Goal: Task Accomplishment & Management: Complete application form

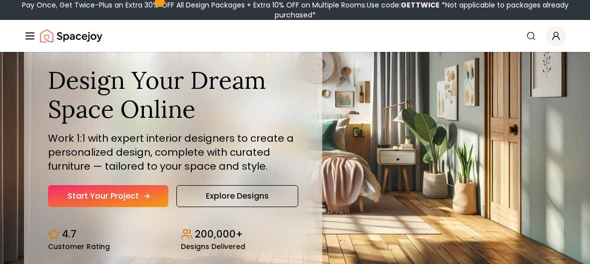
click at [137, 201] on link "Start Your Project" at bounding box center [108, 196] width 120 height 22
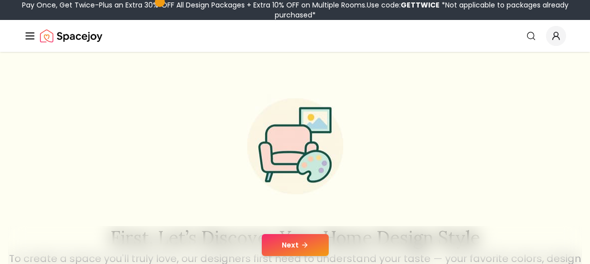
click at [293, 238] on button "Next" at bounding box center [295, 245] width 67 height 22
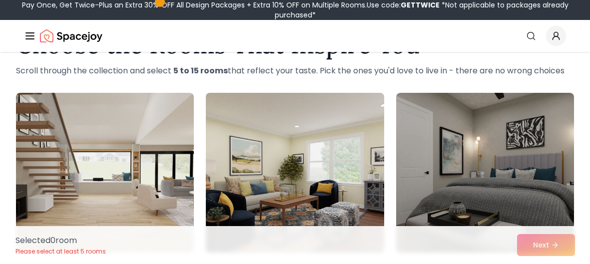
scroll to position [50, 0]
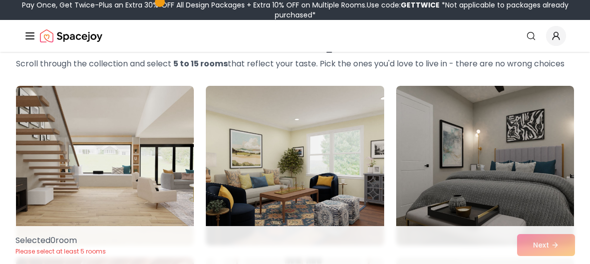
drag, startPoint x: 289, startPoint y: 159, endPoint x: 289, endPoint y: 151, distance: 8.5
click at [289, 159] on img at bounding box center [294, 166] width 187 height 168
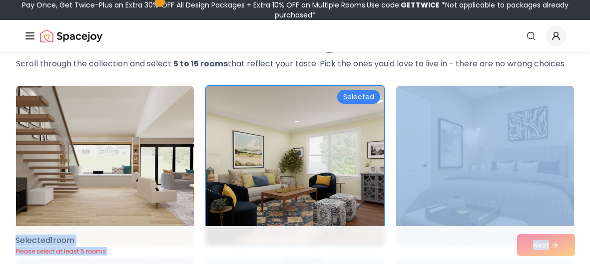
drag, startPoint x: 568, startPoint y: 231, endPoint x: 568, endPoint y: 222, distance: 8.5
click at [490, 180] on img at bounding box center [485, 166] width 187 height 168
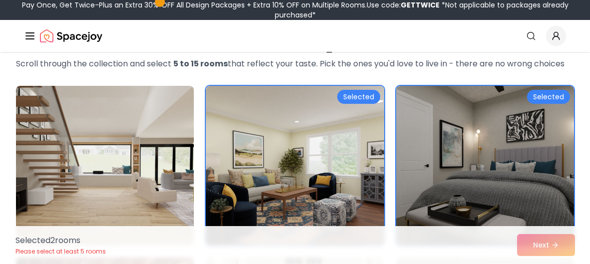
click at [558, 252] on div "Selected 2 room s Please select at least 5 rooms Next" at bounding box center [295, 245] width 576 height 38
drag, startPoint x: 557, startPoint y: 250, endPoint x: 464, endPoint y: 250, distance: 93.0
click at [555, 250] on div "Selected 2 room s Please select at least 5 rooms Next" at bounding box center [295, 245] width 576 height 38
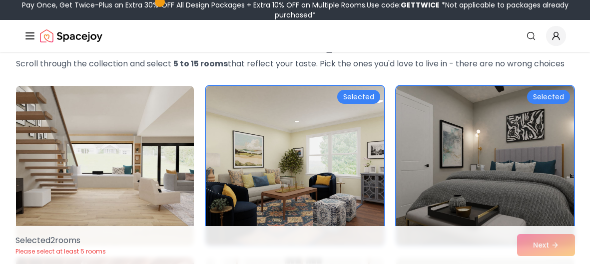
click at [107, 172] on img at bounding box center [104, 166] width 187 height 168
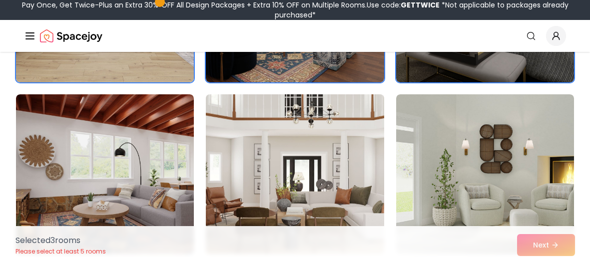
scroll to position [217, 0]
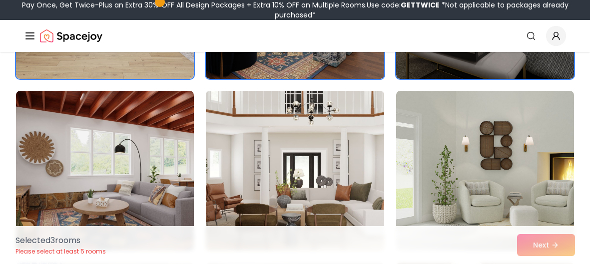
click at [351, 158] on img at bounding box center [294, 171] width 187 height 168
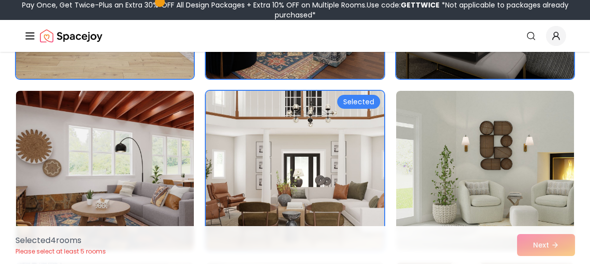
click at [94, 140] on img at bounding box center [104, 171] width 187 height 168
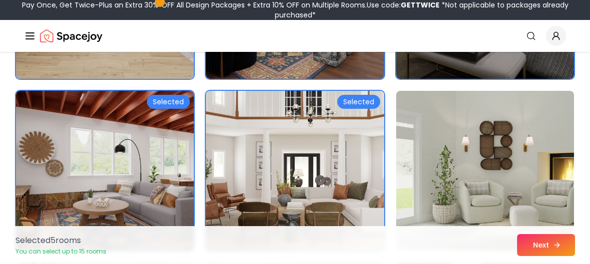
click at [554, 242] on icon at bounding box center [557, 245] width 8 height 8
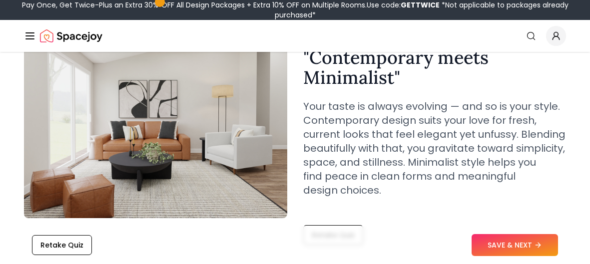
scroll to position [107, 0]
